Goal: Task Accomplishment & Management: Complete application form

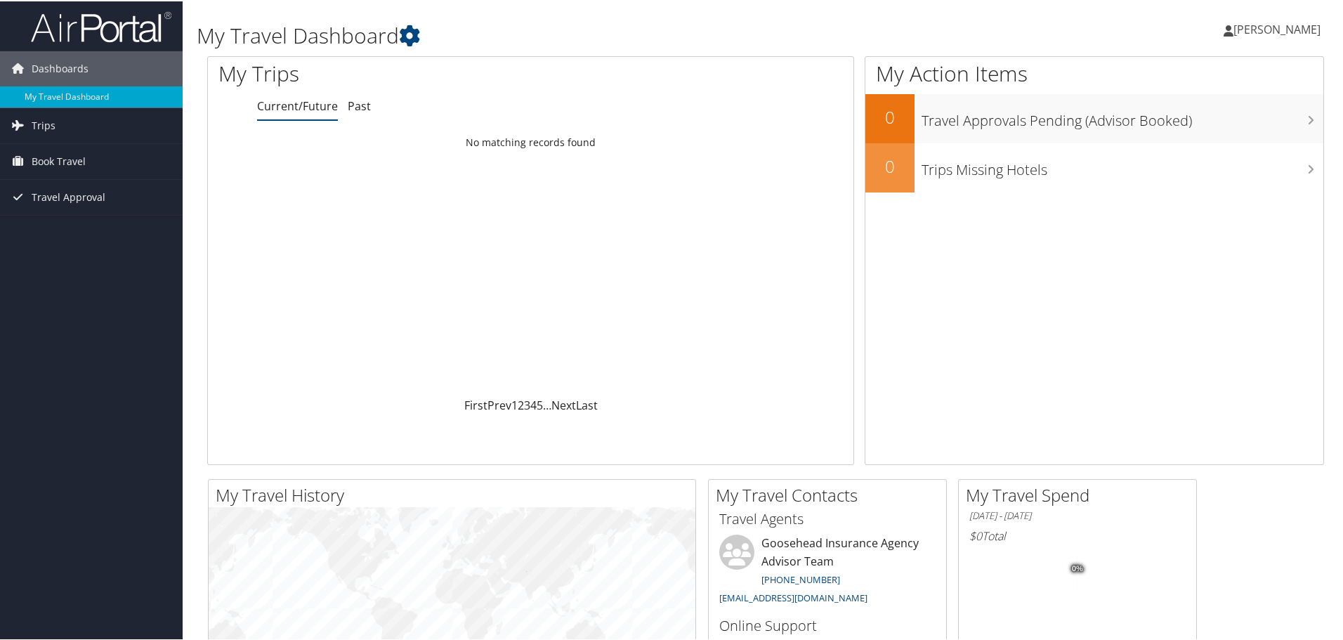
drag, startPoint x: 82, startPoint y: 164, endPoint x: 214, endPoint y: 170, distance: 131.5
click at [82, 164] on span "Book Travel" at bounding box center [59, 160] width 54 height 35
click at [77, 194] on link "Agent Booking Request" at bounding box center [91, 188] width 183 height 21
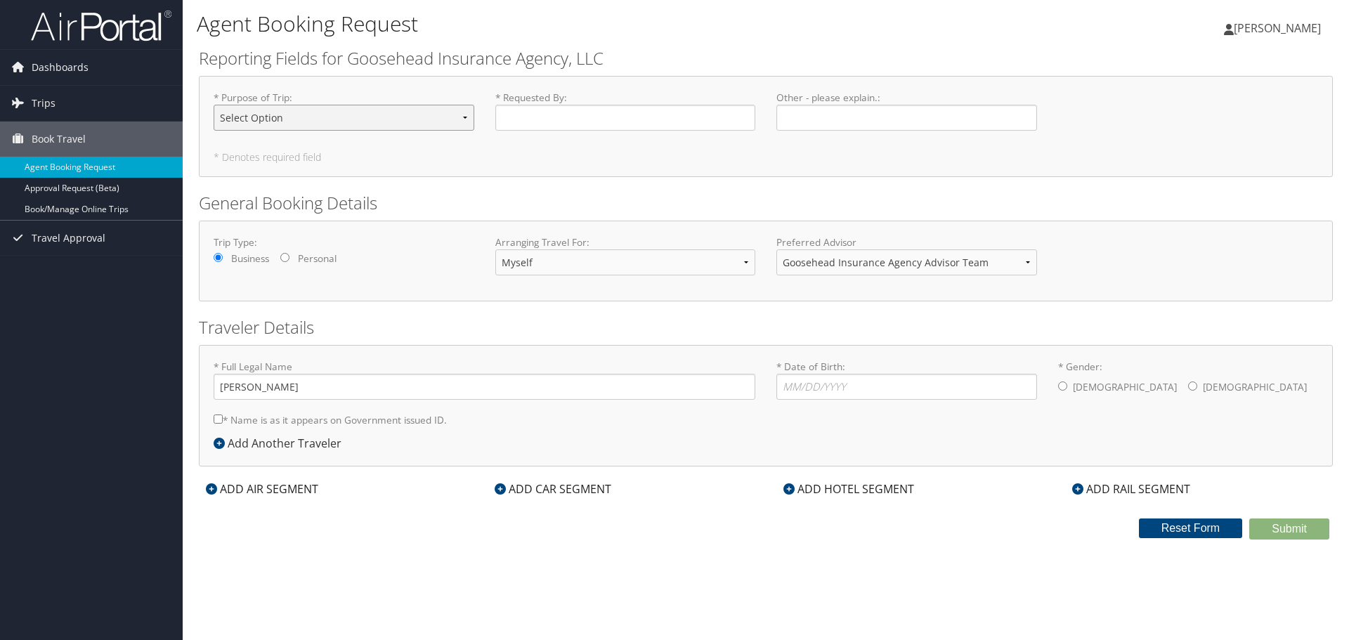
click at [309, 114] on select "Select Option Agency Site Visit - Support Campus Recruiting Visit Carrier Partn…" at bounding box center [344, 118] width 261 height 26
click at [553, 122] on input "* Requested By : Required" at bounding box center [625, 118] width 261 height 26
click at [829, 128] on input "Other - please explain. : Required" at bounding box center [906, 118] width 261 height 26
click at [505, 117] on input "* Requested By : Required" at bounding box center [625, 118] width 261 height 26
